Goal: Book appointment/travel/reservation

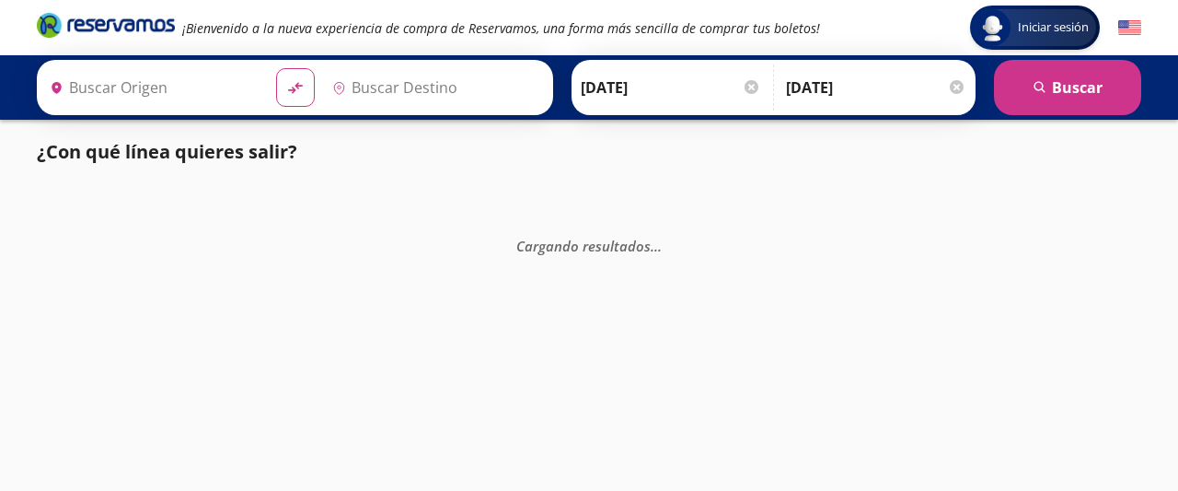
type input "[DATE][GEOGRAPHIC_DATA][PERSON_NAME], [GEOGRAPHIC_DATA]"
type input "[GEOGRAPHIC_DATA][PERSON_NAME], [GEOGRAPHIC_DATA]"
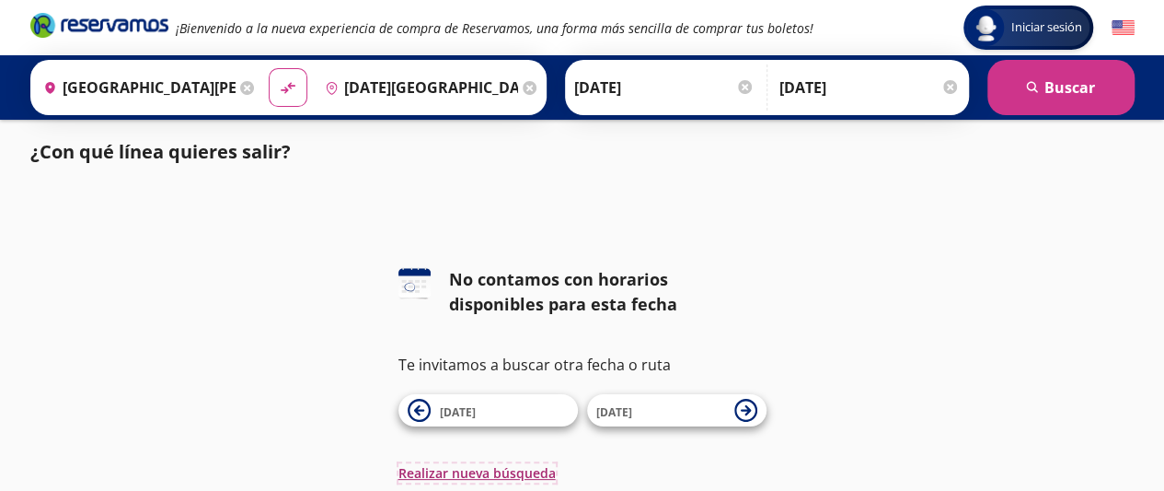
click at [491, 468] on button "Realizar nueva búsqueda" at bounding box center [476, 472] width 157 height 19
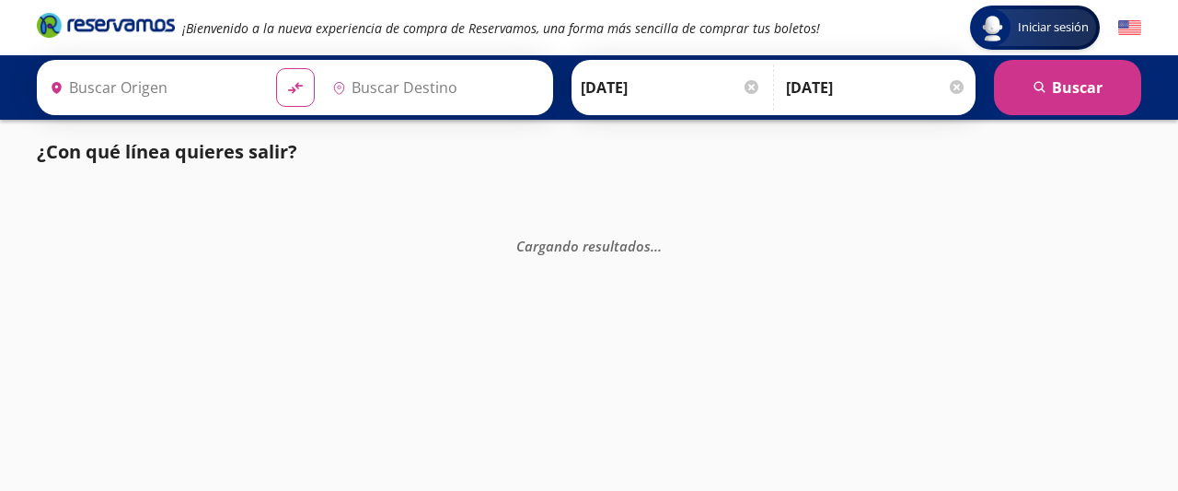
type input "Central Nueva, Jalisco"
type input "[DATE][GEOGRAPHIC_DATA][PERSON_NAME], [GEOGRAPHIC_DATA]"
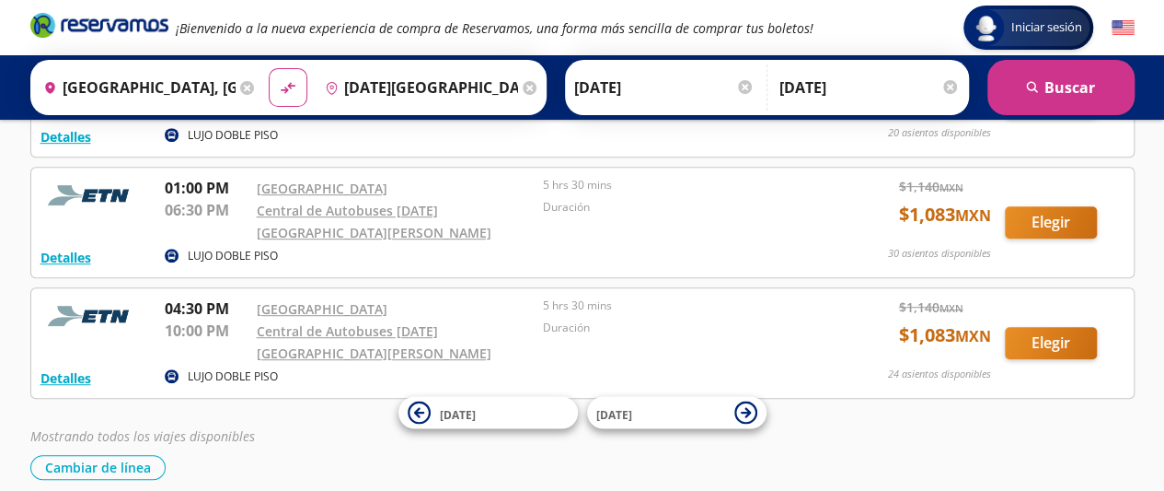
scroll to position [432, 0]
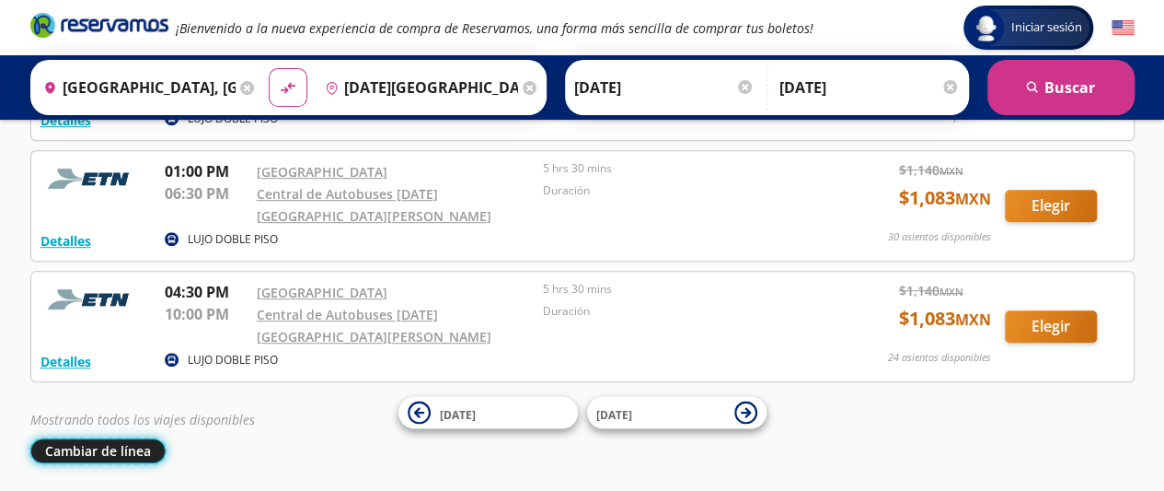
click at [114, 438] on button "Cambiar de línea" at bounding box center [97, 450] width 135 height 25
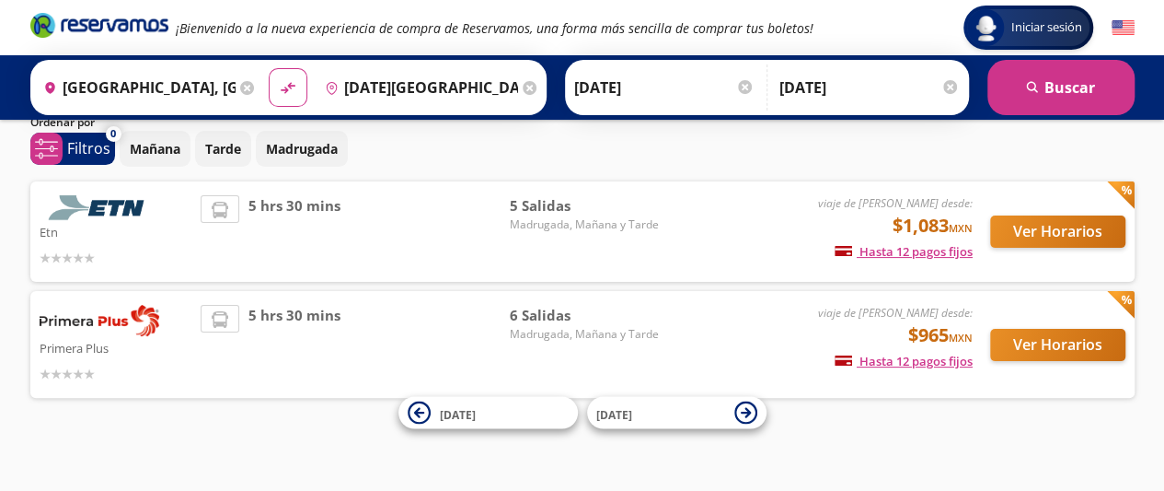
scroll to position [70, 0]
click at [283, 315] on span "5 hrs 30 mins" at bounding box center [294, 344] width 92 height 79
click at [107, 315] on img at bounding box center [100, 320] width 120 height 31
click at [547, 305] on span "6 Salidas" at bounding box center [583, 315] width 149 height 21
click at [1016, 347] on button "Ver Horarios" at bounding box center [1057, 345] width 135 height 32
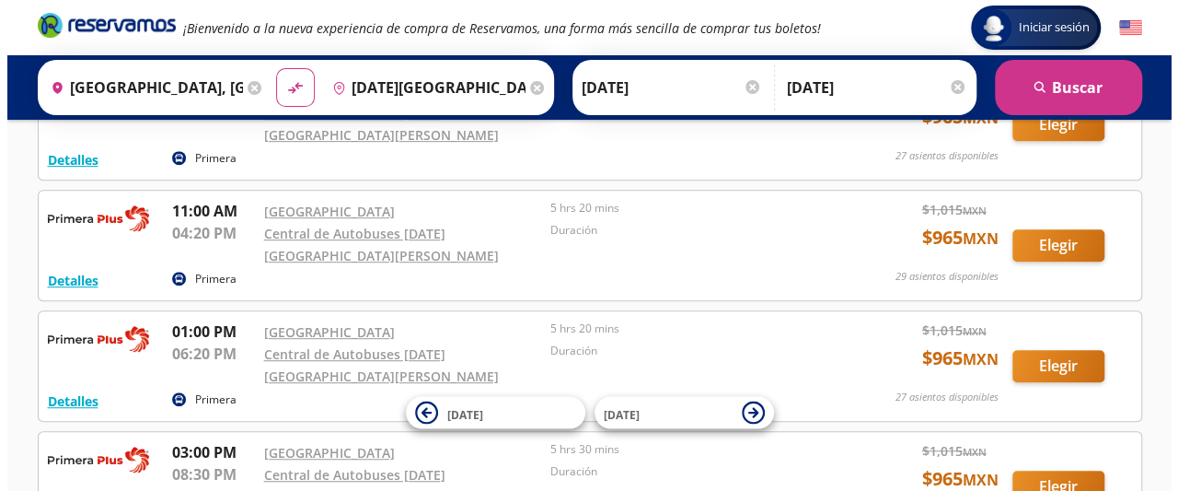
scroll to position [394, 0]
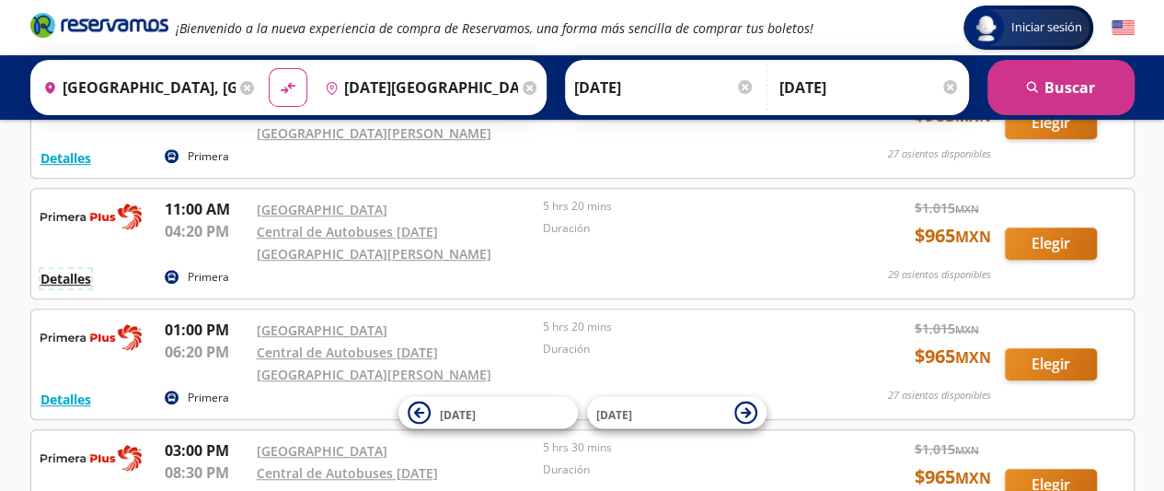
click at [75, 269] on button "Detalles" at bounding box center [65, 278] width 51 height 19
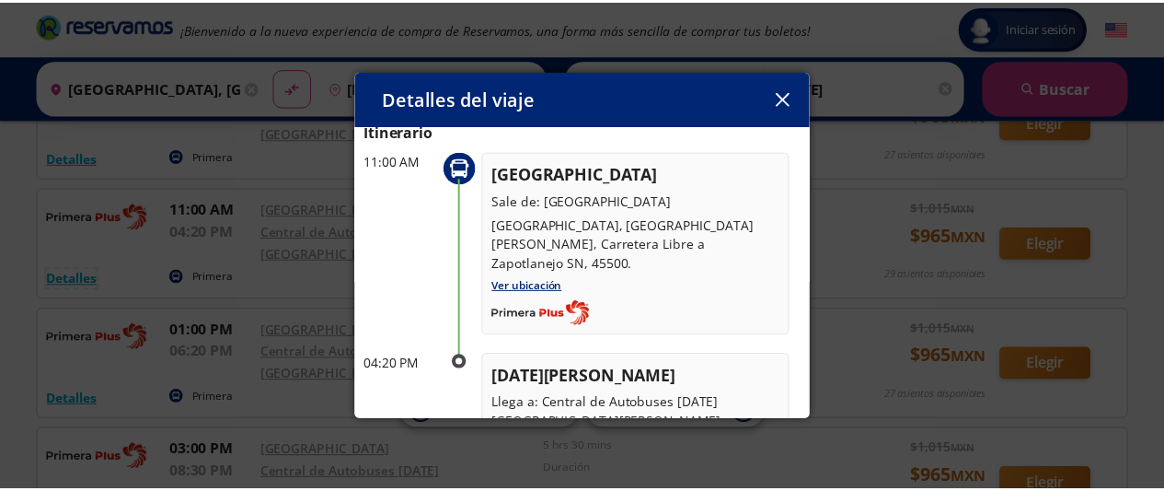
scroll to position [0, 0]
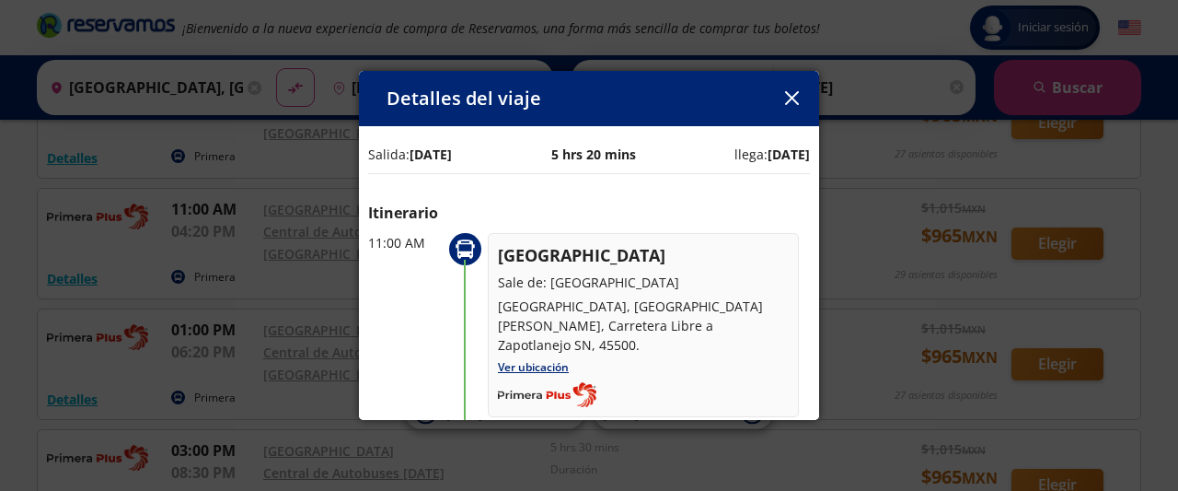
click at [791, 100] on icon "button" at bounding box center [792, 98] width 14 height 14
